Goal: Find contact information: Find contact information

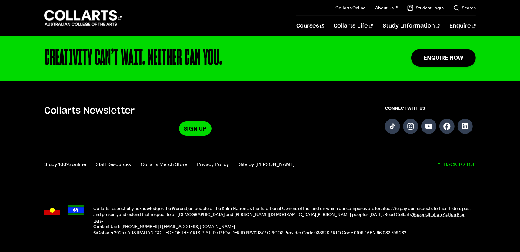
scroll to position [242, 0]
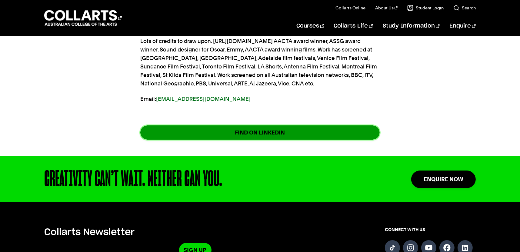
click at [304, 137] on link "FIND ON LINKEDIN" at bounding box center [260, 133] width 240 height 14
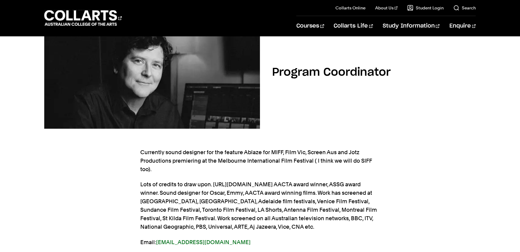
scroll to position [151, 0]
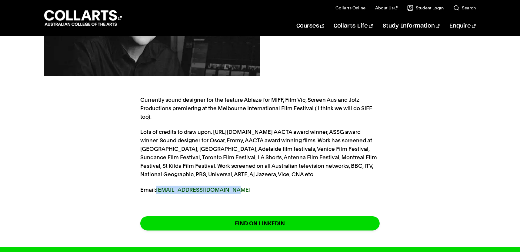
drag, startPoint x: 233, startPoint y: 192, endPoint x: 158, endPoint y: 191, distance: 74.9
click at [158, 191] on p "Email: [EMAIL_ADDRESS][DOMAIN_NAME]" at bounding box center [260, 190] width 240 height 8
copy link "[EMAIL_ADDRESS][DOMAIN_NAME]"
click at [353, 111] on p "Currently sound designer for the feature Ablaze for MIFF, Film Vic, Screen Aus …" at bounding box center [260, 108] width 240 height 25
